Goal: Use online tool/utility

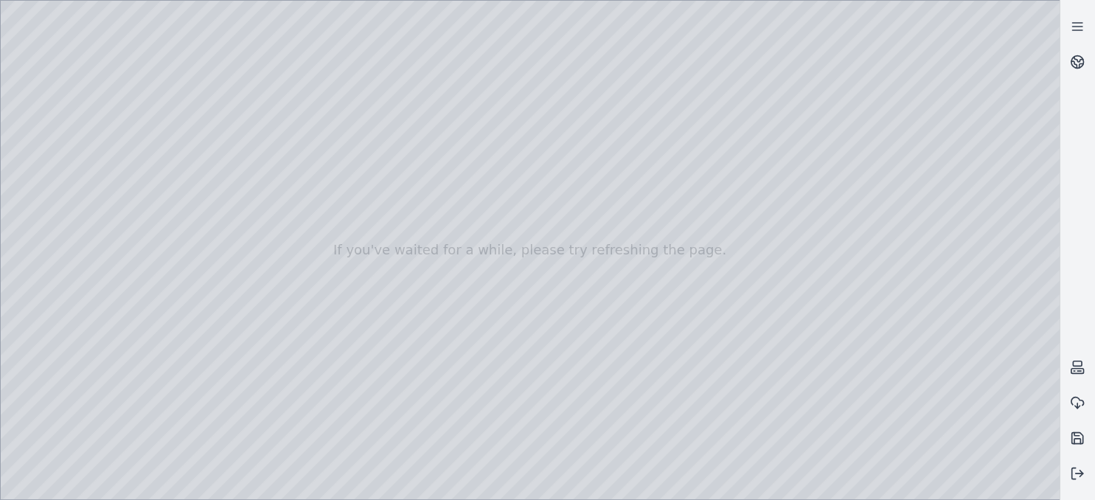
drag, startPoint x: 448, startPoint y: 266, endPoint x: 550, endPoint y: 199, distance: 121.5
drag, startPoint x: 531, startPoint y: 198, endPoint x: 521, endPoint y: 144, distance: 54.7
click at [695, 376] on div at bounding box center [530, 250] width 1059 height 499
drag, startPoint x: 397, startPoint y: 313, endPoint x: 788, endPoint y: 326, distance: 391.1
click at [723, 367] on div at bounding box center [530, 250] width 1059 height 499
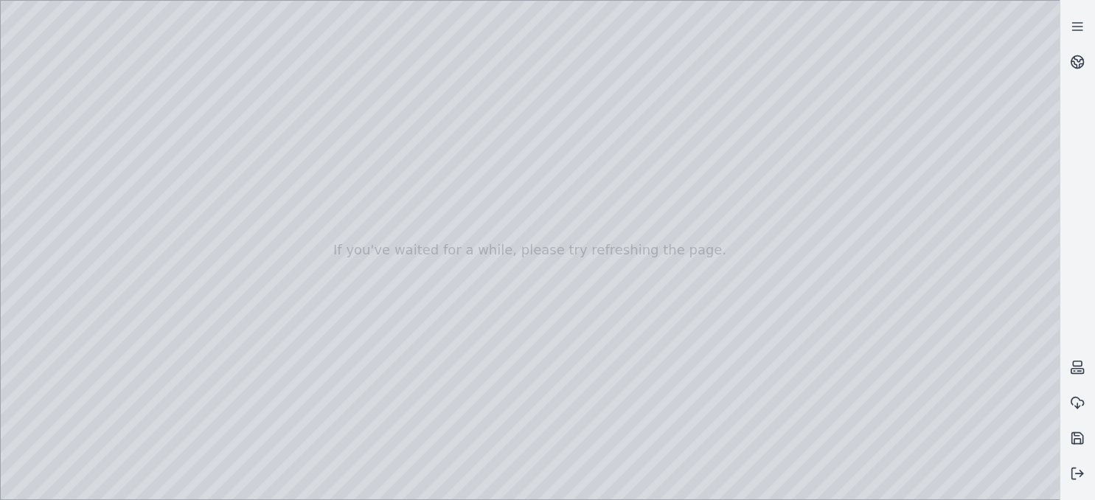
click at [630, 44] on div at bounding box center [530, 250] width 1059 height 499
click at [741, 335] on div at bounding box center [530, 250] width 1059 height 499
click at [564, 285] on div at bounding box center [530, 250] width 1059 height 499
drag, startPoint x: 518, startPoint y: 308, endPoint x: 519, endPoint y: 290, distance: 18.5
drag, startPoint x: 519, startPoint y: 276, endPoint x: 601, endPoint y: 263, distance: 82.9
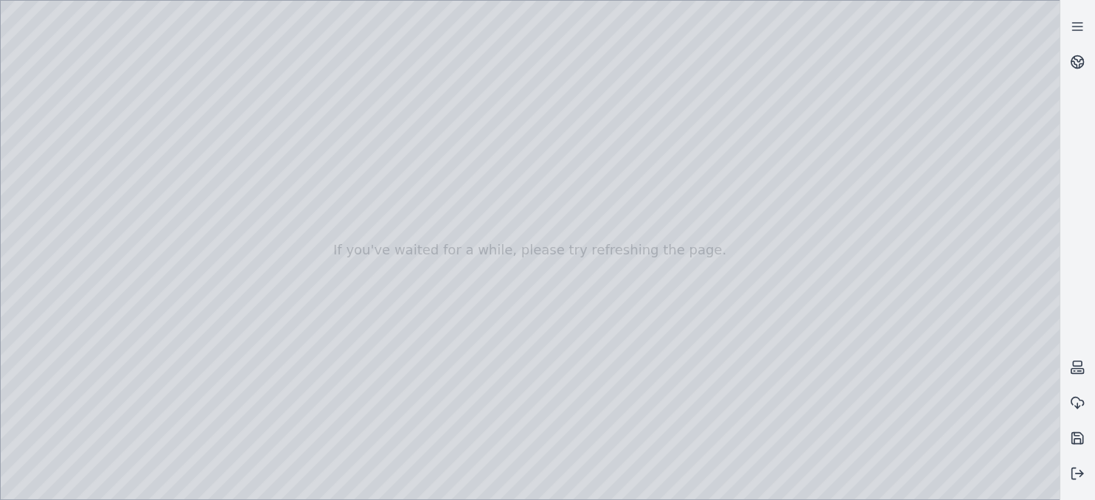
drag, startPoint x: 525, startPoint y: 170, endPoint x: 530, endPoint y: 177, distance: 8.6
drag, startPoint x: 544, startPoint y: 181, endPoint x: 569, endPoint y: 293, distance: 114.0
click at [569, 293] on div at bounding box center [530, 250] width 1059 height 499
drag, startPoint x: 494, startPoint y: 212, endPoint x: 520, endPoint y: 304, distance: 95.0
click at [520, 304] on div at bounding box center [530, 250] width 1059 height 499
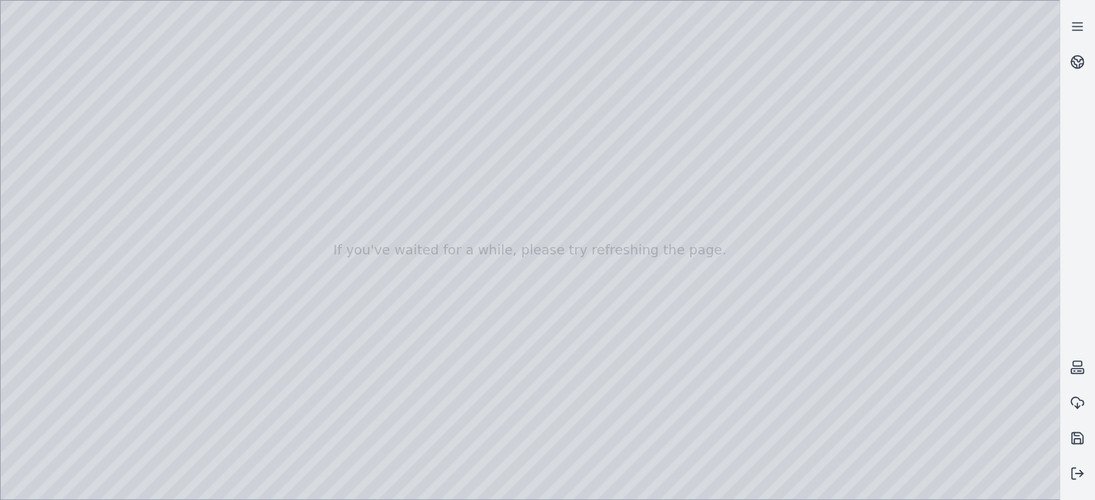
drag, startPoint x: 461, startPoint y: 239, endPoint x: 482, endPoint y: 329, distance: 92.3
drag, startPoint x: 404, startPoint y: 128, endPoint x: 423, endPoint y: 207, distance: 80.3
drag, startPoint x: 412, startPoint y: 204, endPoint x: 389, endPoint y: 151, distance: 58.1
drag, startPoint x: 455, startPoint y: 237, endPoint x: 458, endPoint y: 348, distance: 110.7
drag, startPoint x: 452, startPoint y: 339, endPoint x: 571, endPoint y: 348, distance: 119.1
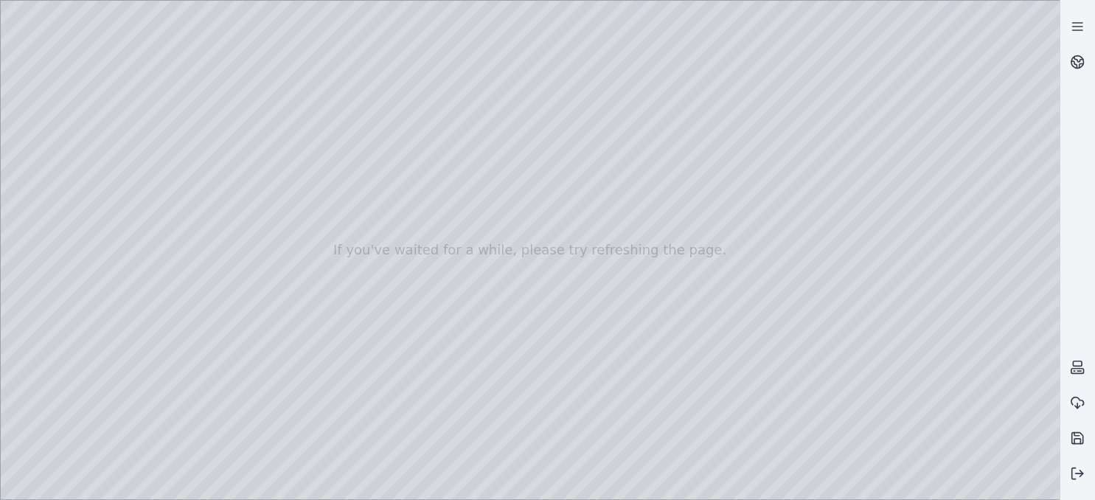
drag, startPoint x: 495, startPoint y: 415, endPoint x: 549, endPoint y: 363, distance: 74.6
drag, startPoint x: 528, startPoint y: 376, endPoint x: 538, endPoint y: 412, distance: 36.9
drag, startPoint x: 526, startPoint y: 392, endPoint x: 535, endPoint y: 472, distance: 81.0
drag, startPoint x: 448, startPoint y: 258, endPoint x: 501, endPoint y: 445, distance: 194.7
drag, startPoint x: 429, startPoint y: 370, endPoint x: 463, endPoint y: 392, distance: 40.5
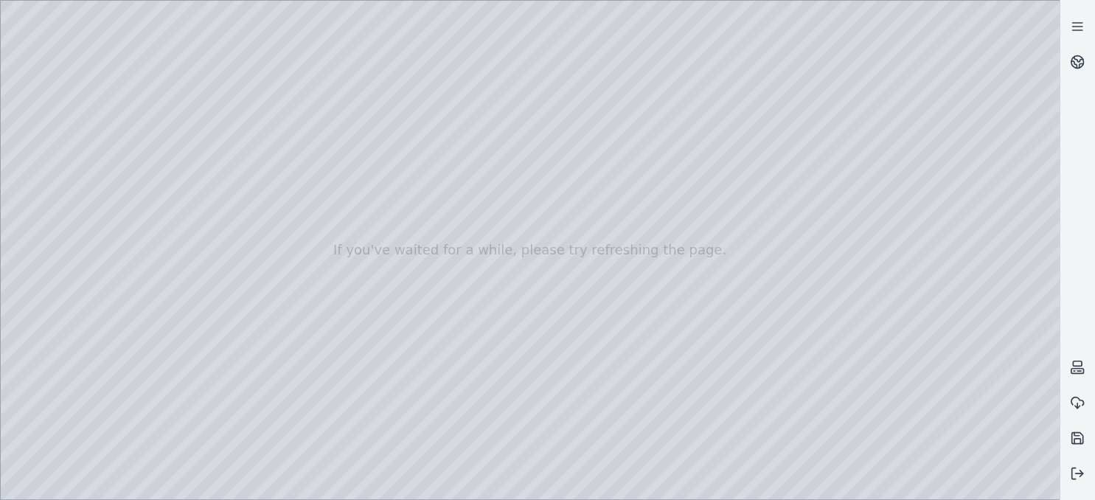
drag, startPoint x: 494, startPoint y: 311, endPoint x: 524, endPoint y: 111, distance: 202.8
drag, startPoint x: 863, startPoint y: 276, endPoint x: 543, endPoint y: 258, distance: 320.6
drag, startPoint x: 905, startPoint y: 327, endPoint x: 721, endPoint y: 415, distance: 203.2
drag, startPoint x: 805, startPoint y: 398, endPoint x: 219, endPoint y: 420, distance: 586.8
drag, startPoint x: 426, startPoint y: 414, endPoint x: 233, endPoint y: 410, distance: 193.3
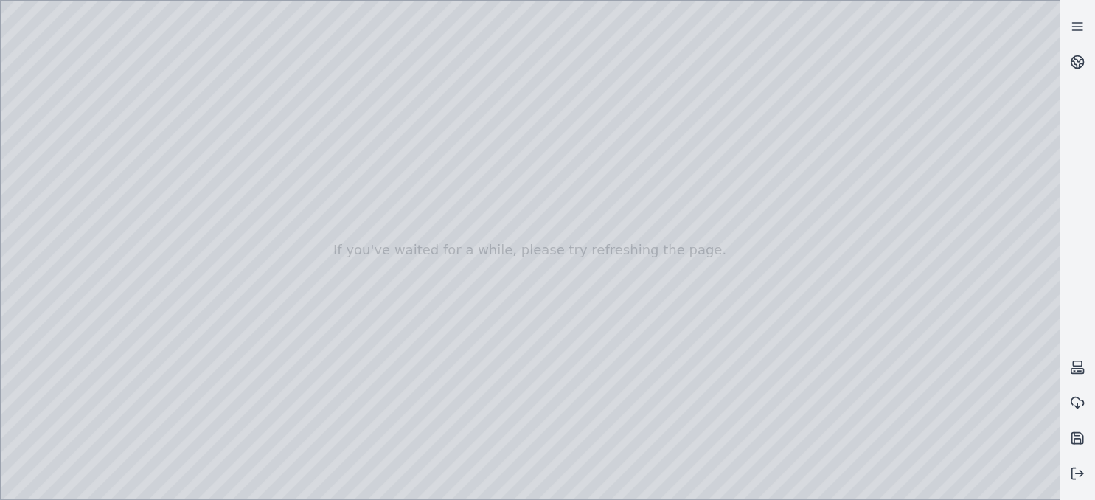
drag, startPoint x: 331, startPoint y: 370, endPoint x: 354, endPoint y: 375, distance: 23.6
drag, startPoint x: 322, startPoint y: 374, endPoint x: 723, endPoint y: 383, distance: 400.6
drag, startPoint x: 627, startPoint y: 375, endPoint x: 798, endPoint y: 399, distance: 172.7
drag, startPoint x: 296, startPoint y: 340, endPoint x: 680, endPoint y: 499, distance: 415.3
drag, startPoint x: 463, startPoint y: 405, endPoint x: 604, endPoint y: 408, distance: 140.9
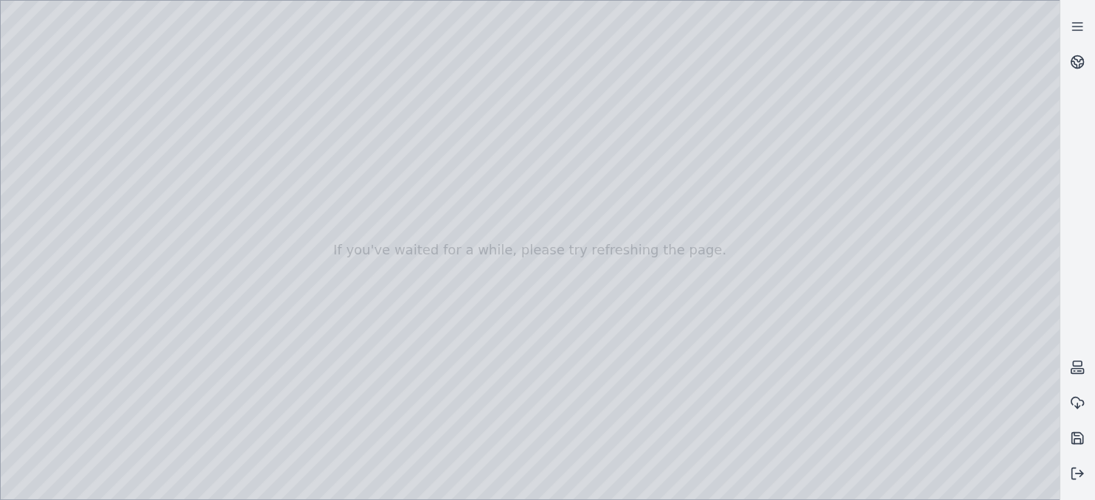
drag, startPoint x: 422, startPoint y: 400, endPoint x: 681, endPoint y: 333, distance: 267.3
drag, startPoint x: 390, startPoint y: 370, endPoint x: 709, endPoint y: 329, distance: 321.2
drag, startPoint x: 676, startPoint y: 377, endPoint x: 722, endPoint y: 365, distance: 47.9
drag, startPoint x: 710, startPoint y: 365, endPoint x: 661, endPoint y: 392, distance: 55.4
drag, startPoint x: 658, startPoint y: 387, endPoint x: 639, endPoint y: 338, distance: 52.7
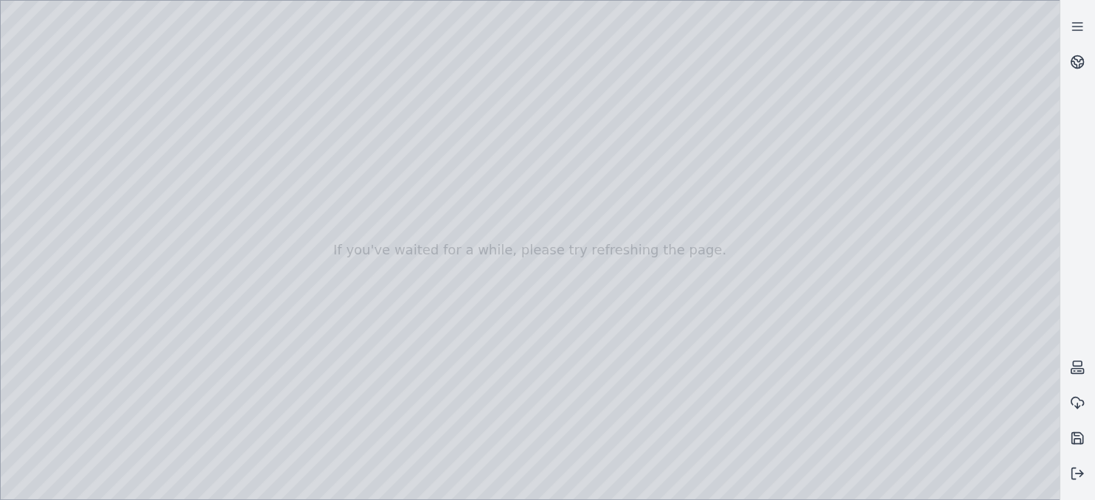
drag, startPoint x: 628, startPoint y: 338, endPoint x: 608, endPoint y: 293, distance: 49.5
drag, startPoint x: 638, startPoint y: 443, endPoint x: 659, endPoint y: 420, distance: 31.4
drag, startPoint x: 690, startPoint y: 419, endPoint x: 673, endPoint y: 417, distance: 17.1
